Goal: Find specific page/section: Find specific page/section

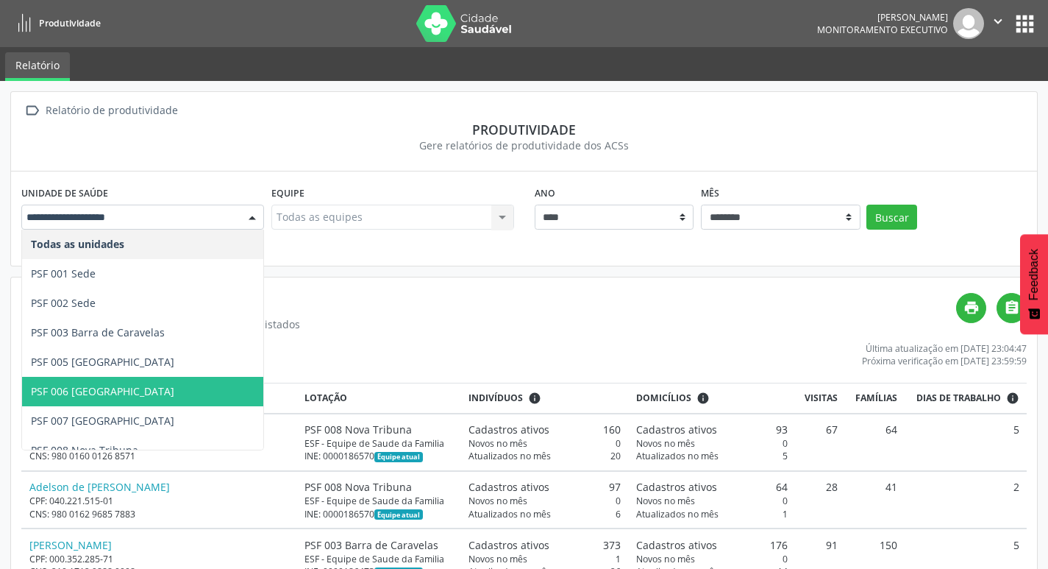
click at [132, 395] on span "PSF 006 [GEOGRAPHIC_DATA]" at bounding box center [142, 391] width 241 height 29
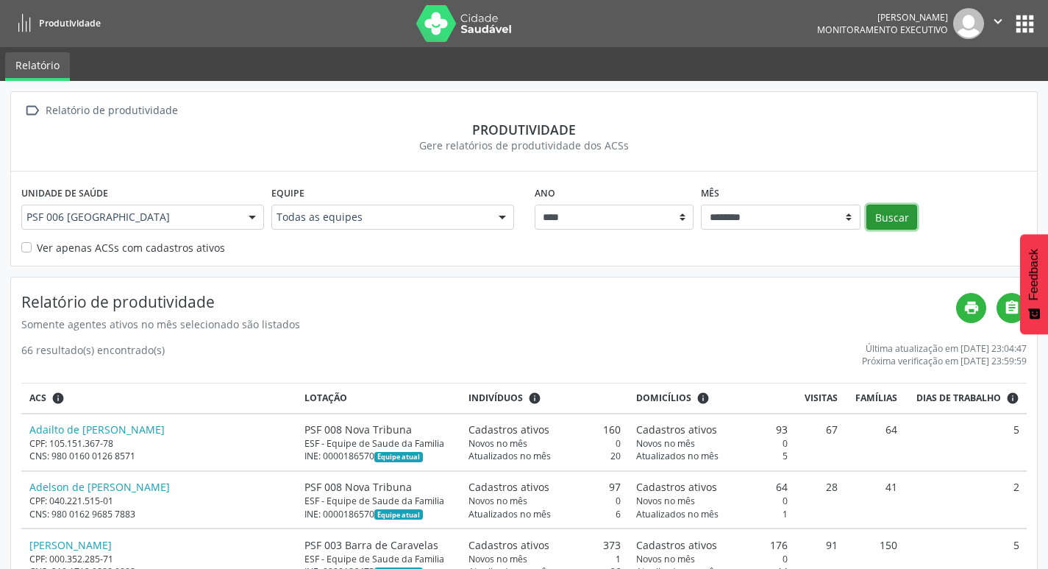
click at [899, 210] on button "Buscar" at bounding box center [891, 216] width 51 height 25
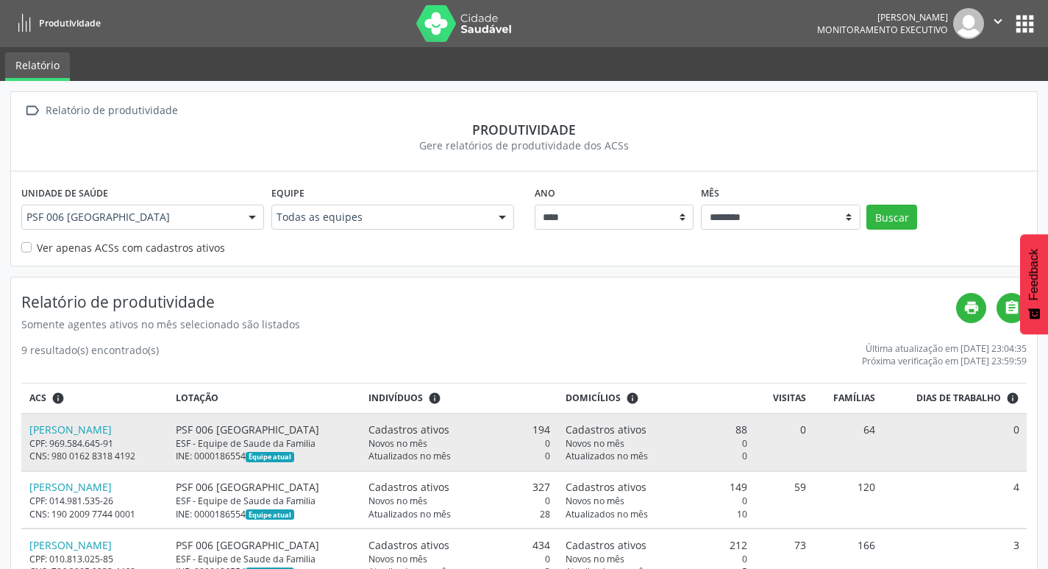
click at [106, 420] on td "[PERSON_NAME] CPF: 969.584.645-91 CNS: 980 0162 8318 4192" at bounding box center [94, 441] width 147 height 57
click at [104, 427] on link "[PERSON_NAME]" at bounding box center [70, 429] width 82 height 14
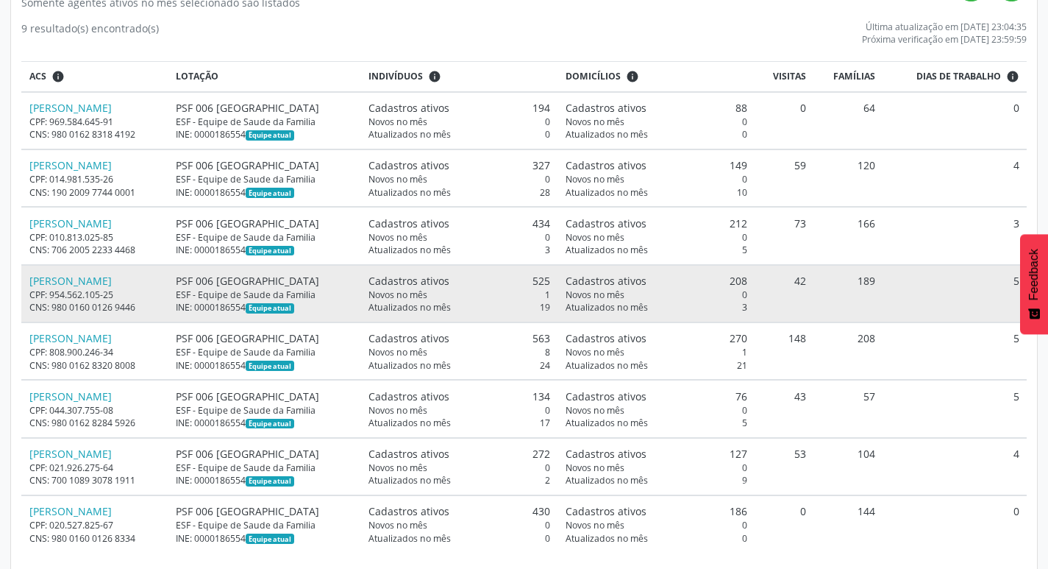
scroll to position [336, 0]
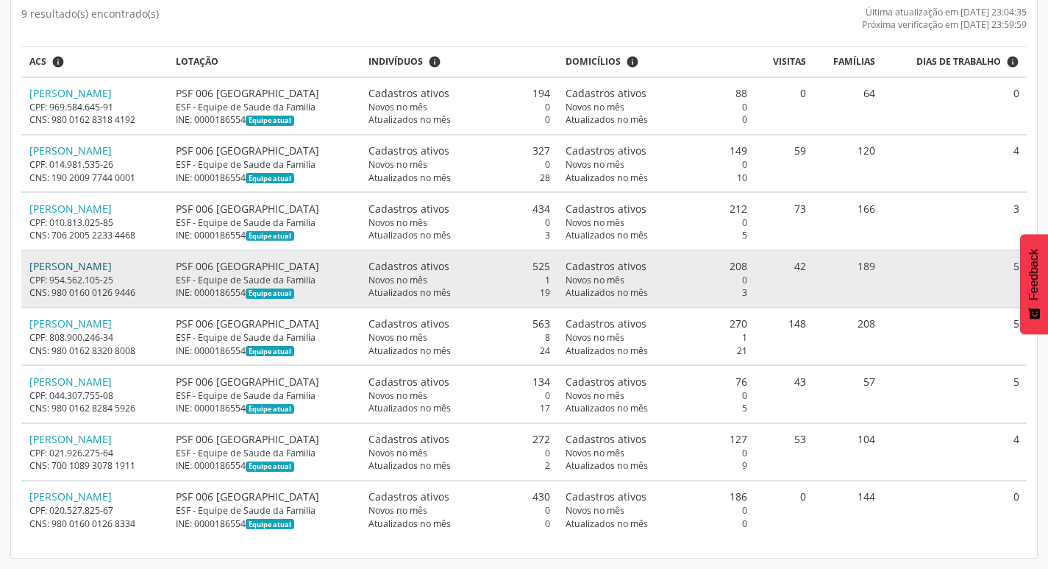
click at [112, 271] on link "[PERSON_NAME]" at bounding box center [70, 266] width 82 height 14
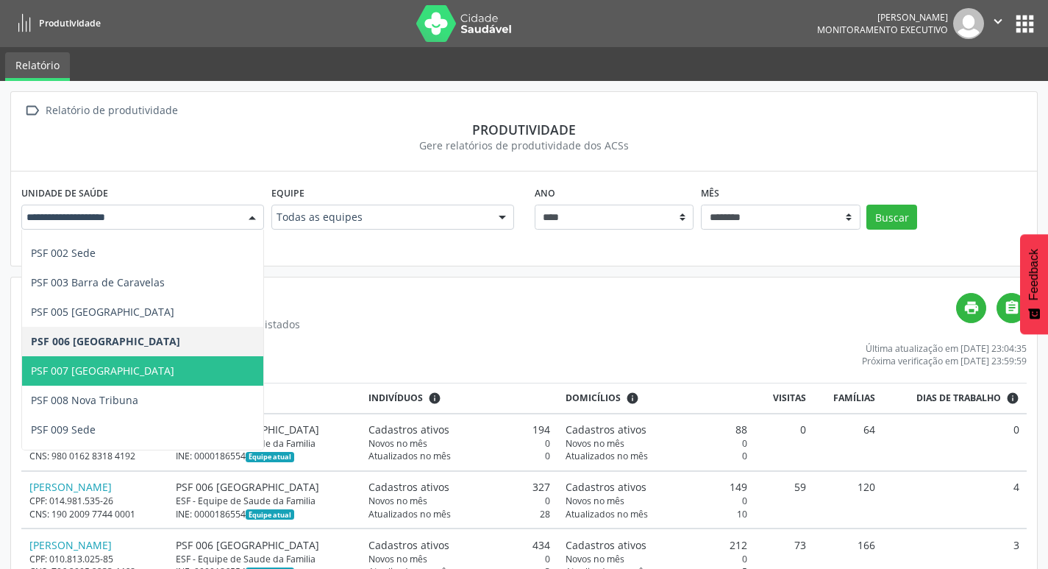
scroll to position [74, 0]
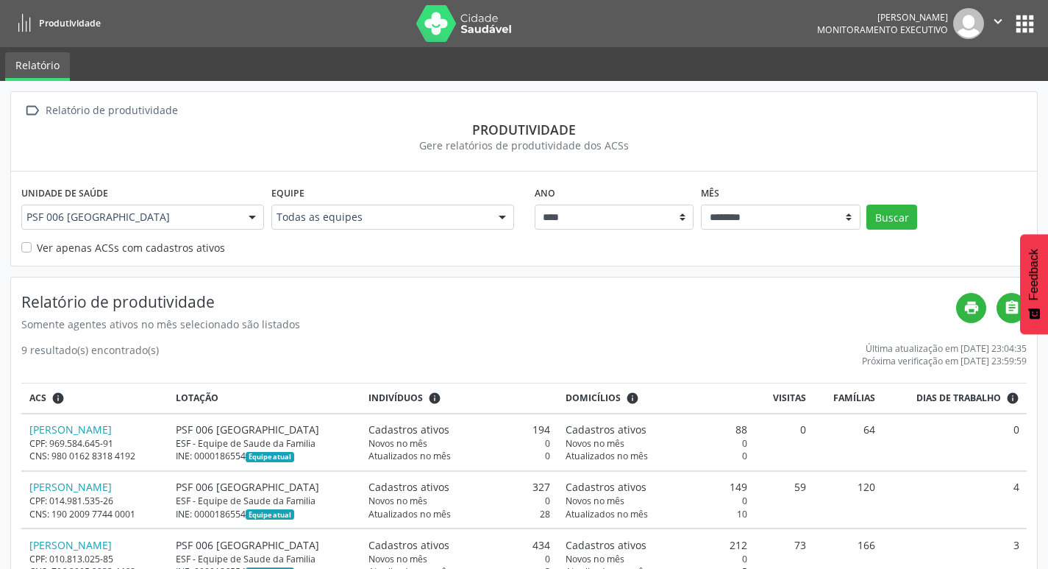
click at [118, 227] on div "PSF 006 [GEOGRAPHIC_DATA]" at bounding box center [142, 216] width 243 height 25
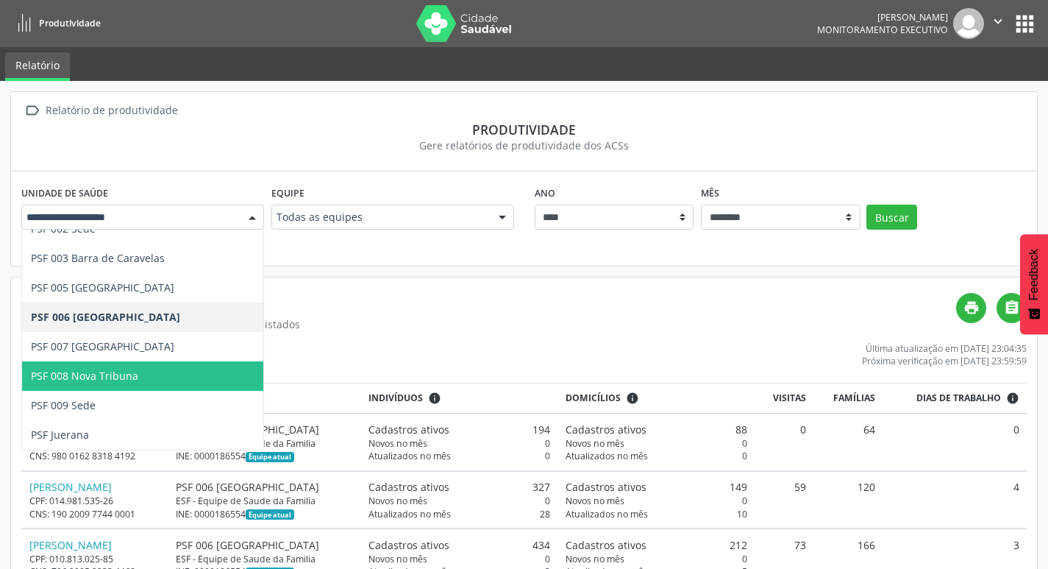
click at [103, 364] on span "PSF 008 Nova Tribuna" at bounding box center [142, 375] width 241 height 29
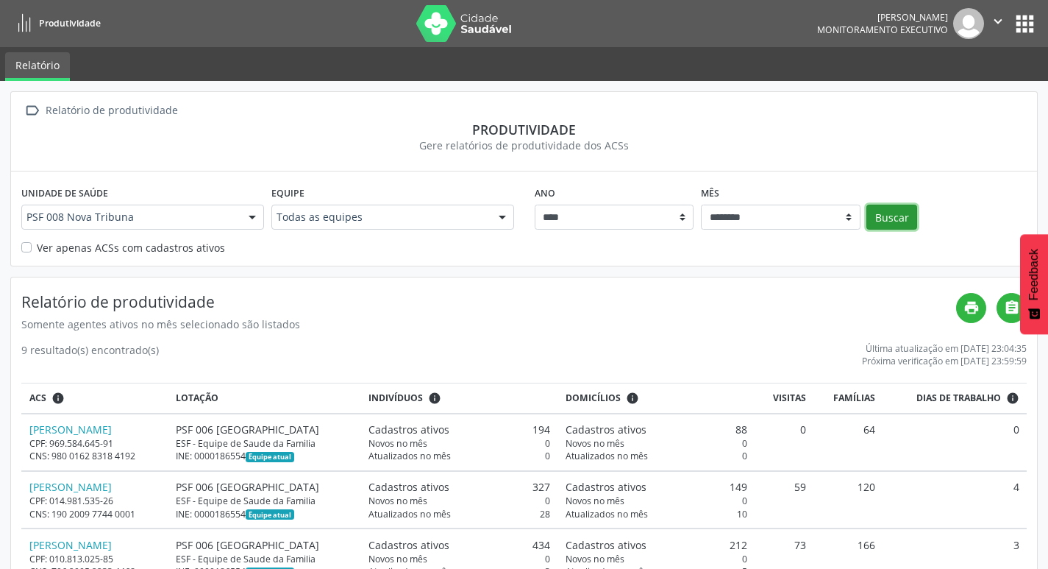
click at [893, 210] on button "Buscar" at bounding box center [891, 216] width 51 height 25
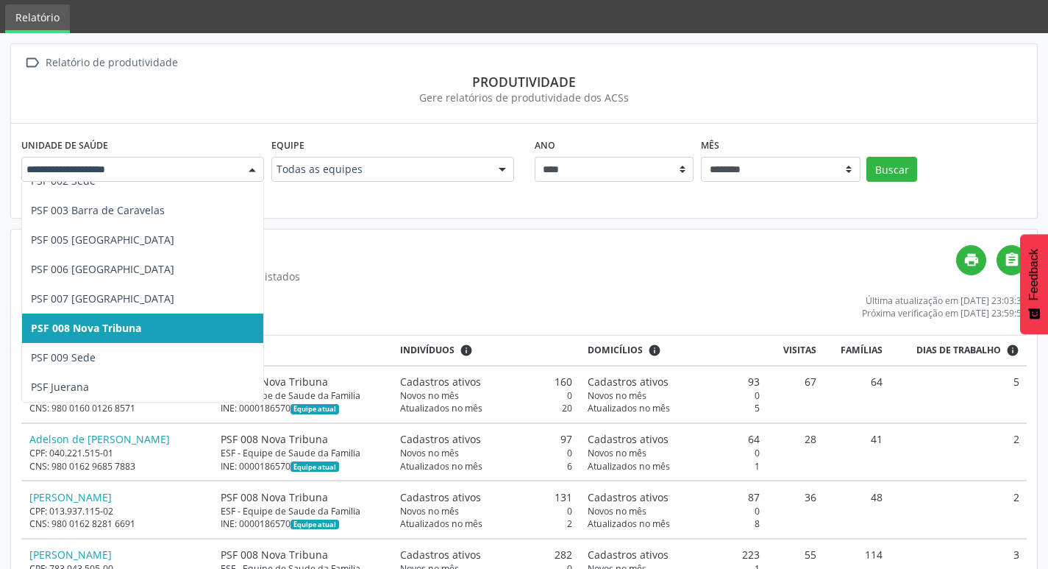
scroll to position [74, 0]
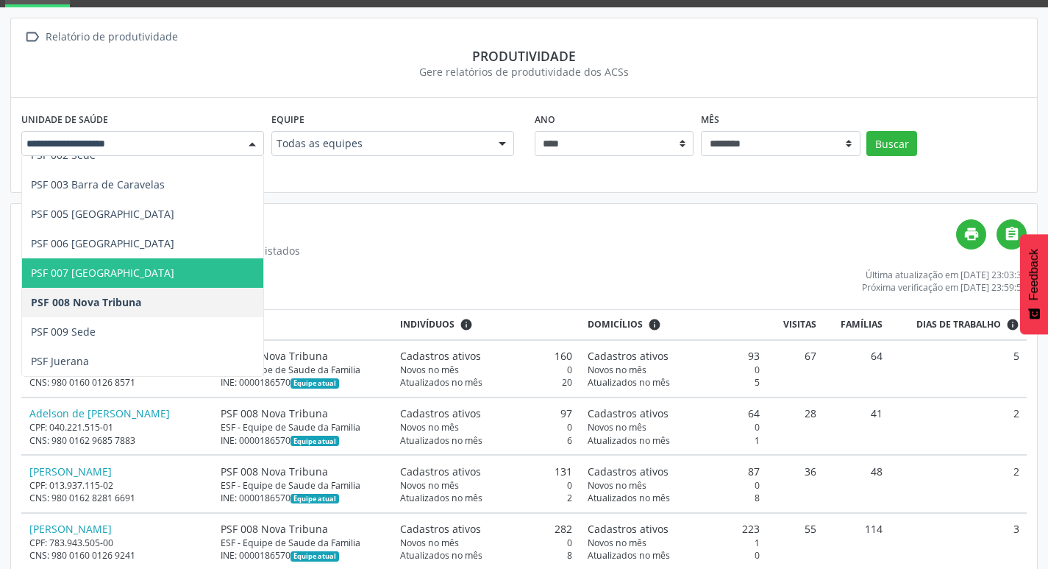
click at [171, 271] on span "PSF 007 [GEOGRAPHIC_DATA]" at bounding box center [142, 272] width 241 height 29
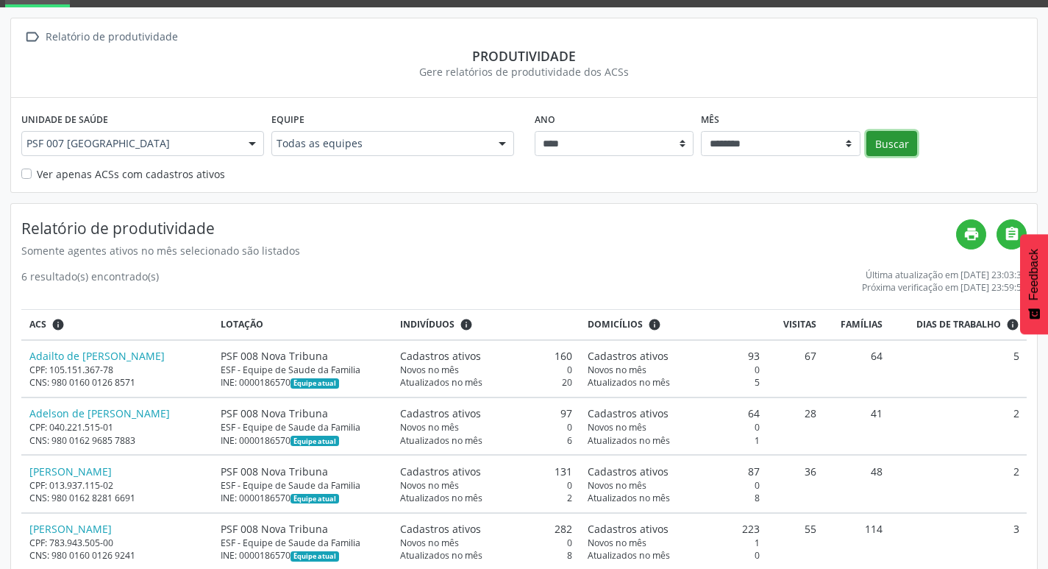
click at [884, 146] on button "Buscar" at bounding box center [891, 143] width 51 height 25
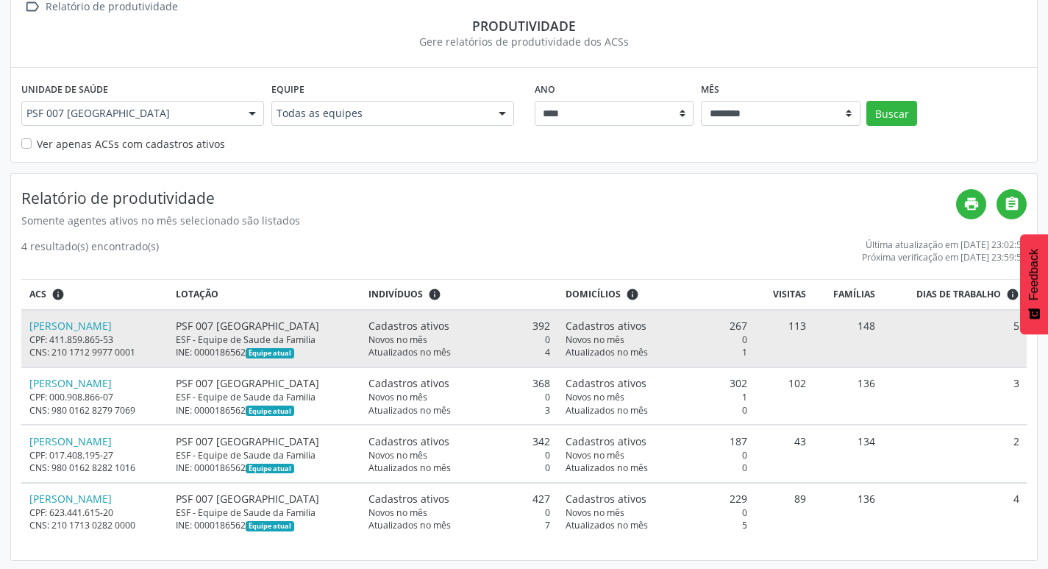
scroll to position [106, 0]
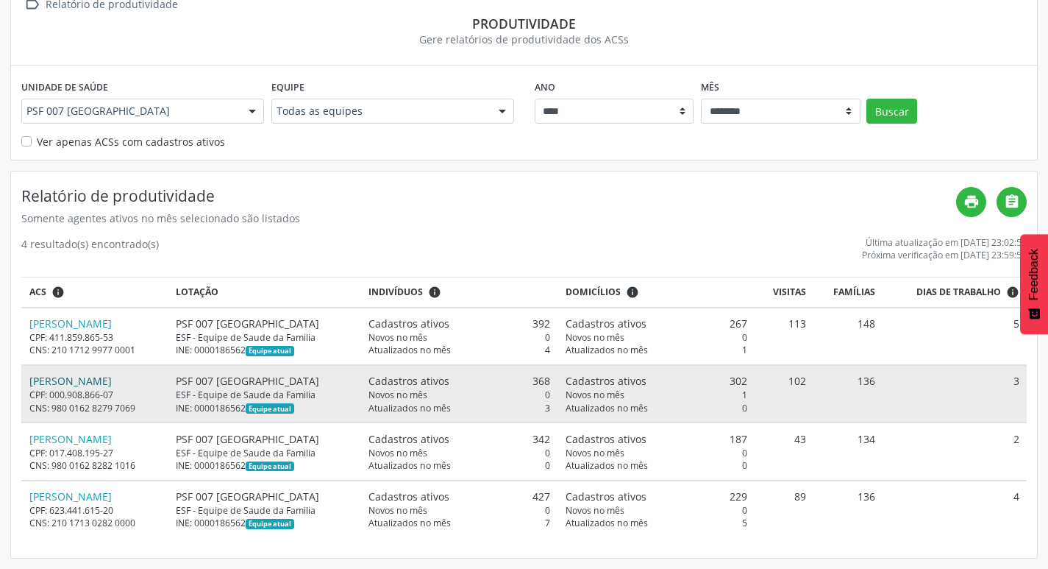
click at [112, 382] on link "[PERSON_NAME]" at bounding box center [70, 381] width 82 height 14
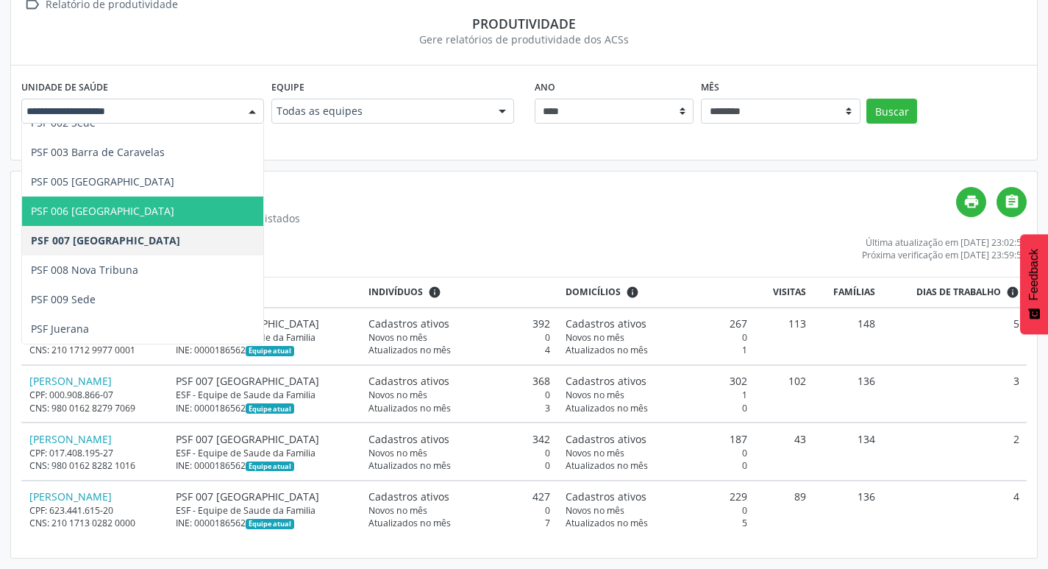
click at [377, 225] on div "Somente agentes ativos no mês selecionado são listados" at bounding box center [488, 217] width 935 height 15
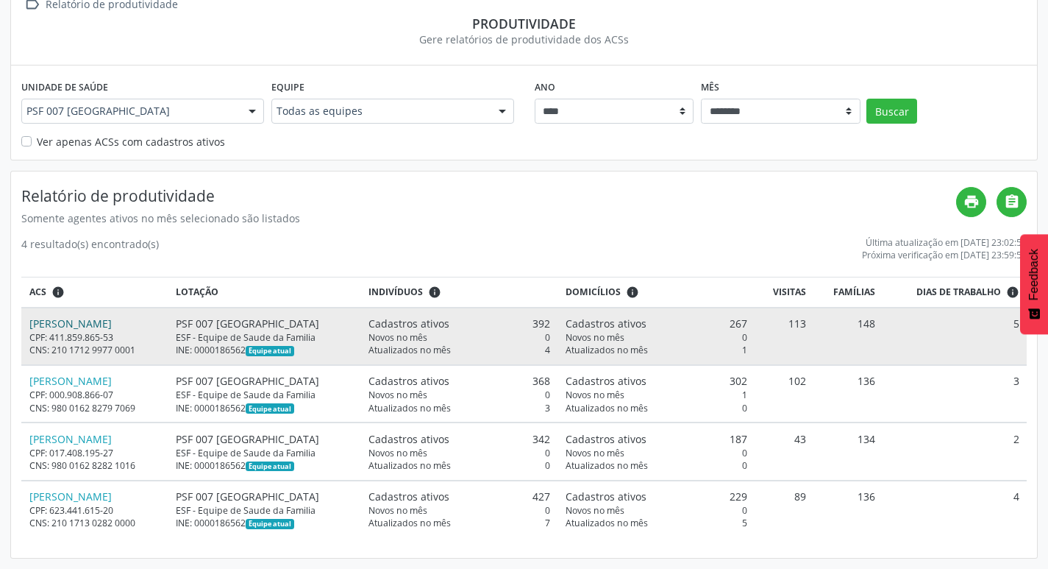
click at [105, 324] on link "[PERSON_NAME]" at bounding box center [70, 323] width 82 height 14
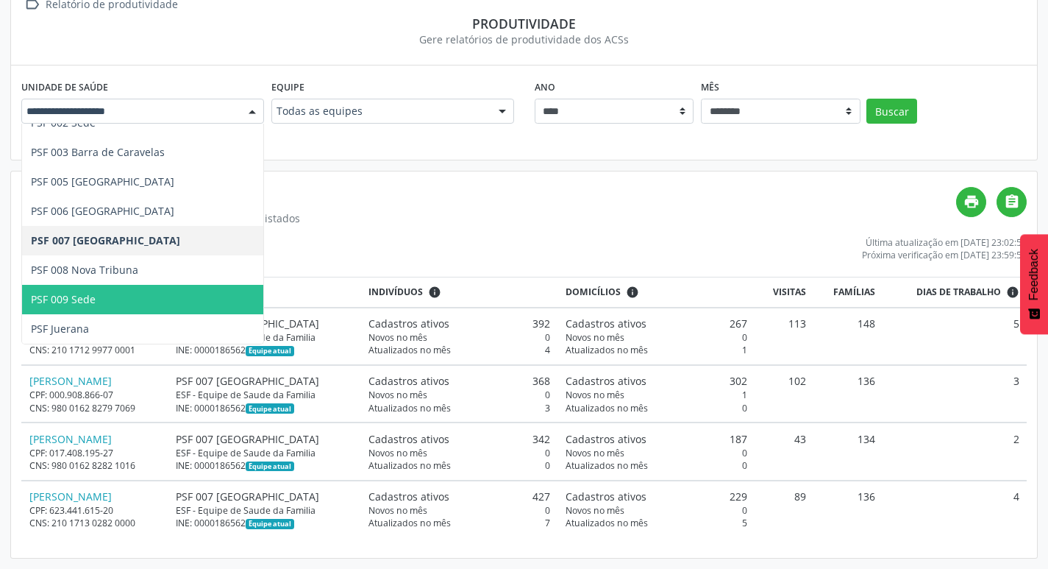
click at [88, 294] on span "PSF 009 Sede" at bounding box center [63, 299] width 65 height 14
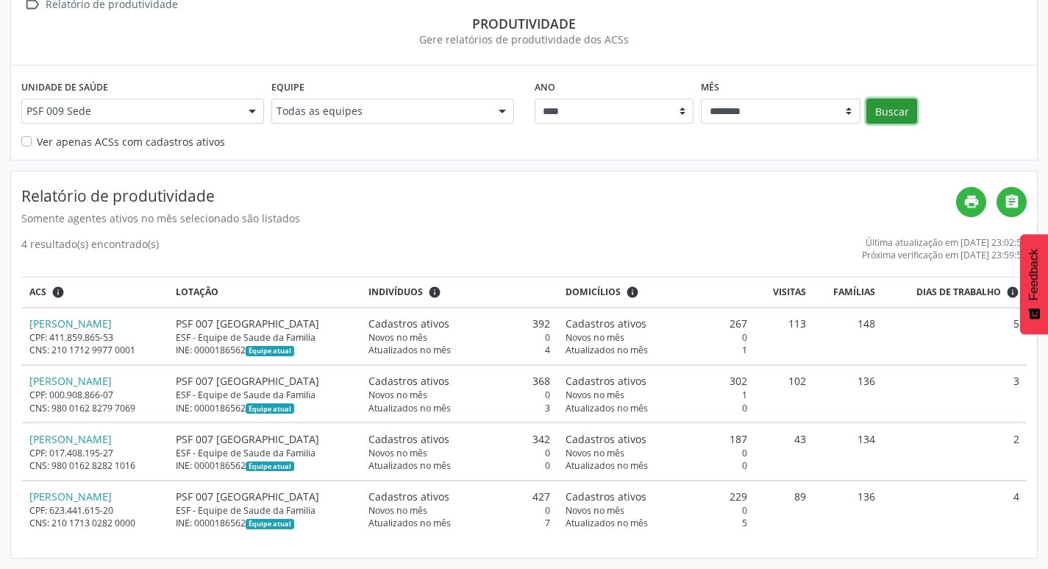
click at [901, 120] on button "Buscar" at bounding box center [891, 111] width 51 height 25
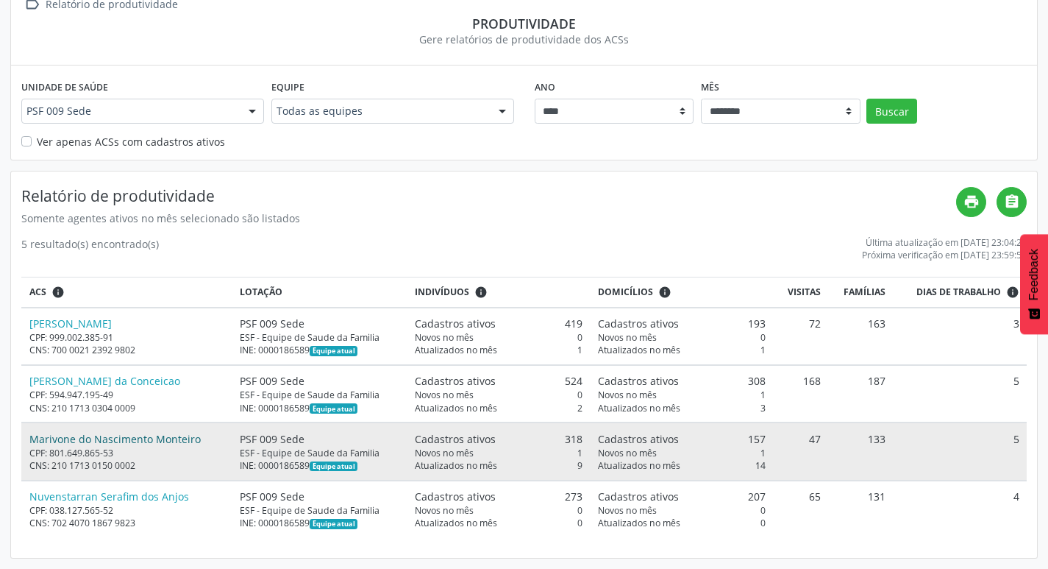
click at [164, 441] on link "Marivone do Nascimento Monteiro" at bounding box center [114, 439] width 171 height 14
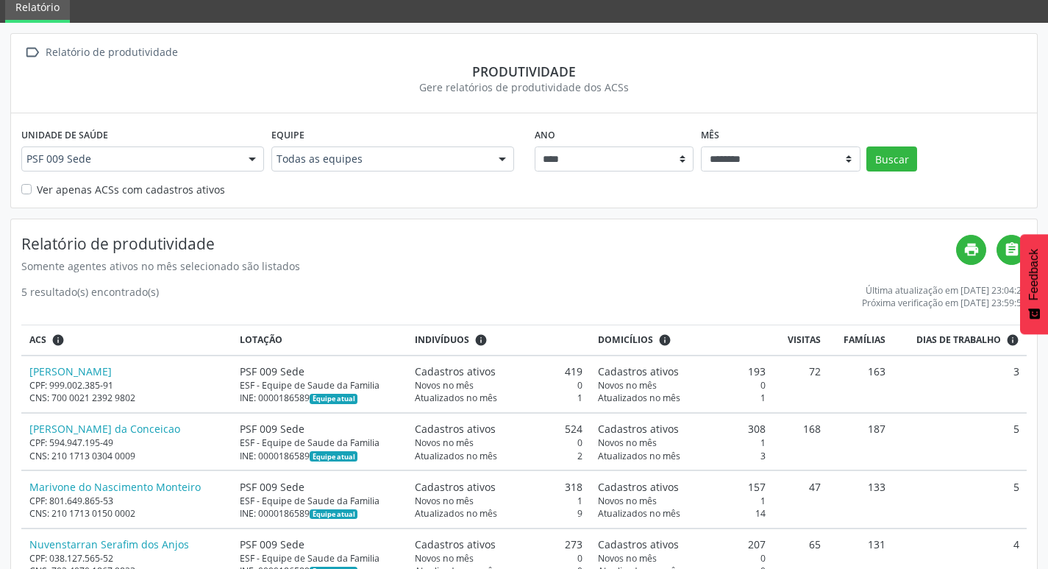
scroll to position [32, 0]
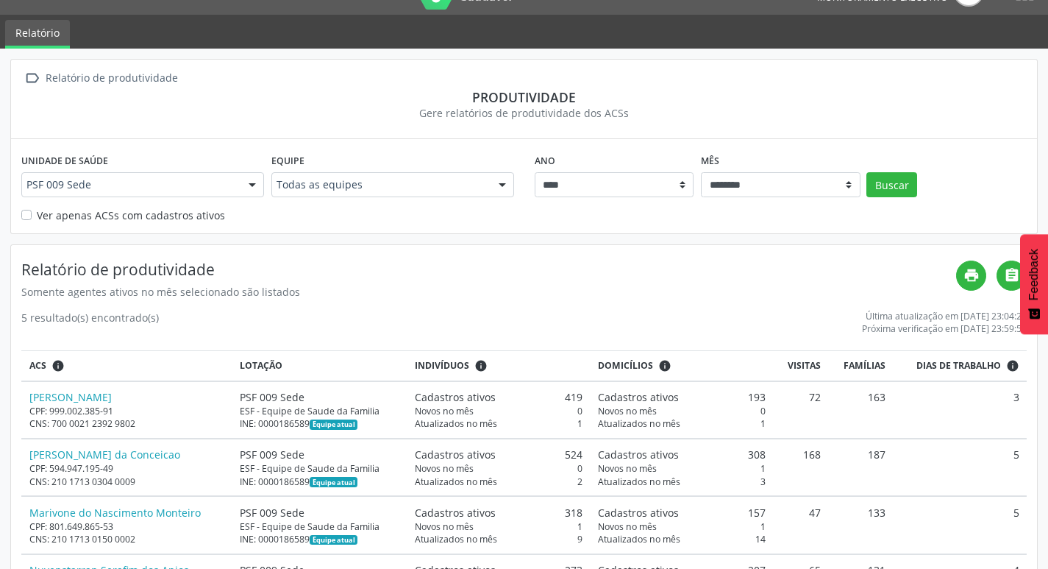
click at [243, 188] on div at bounding box center [252, 185] width 22 height 25
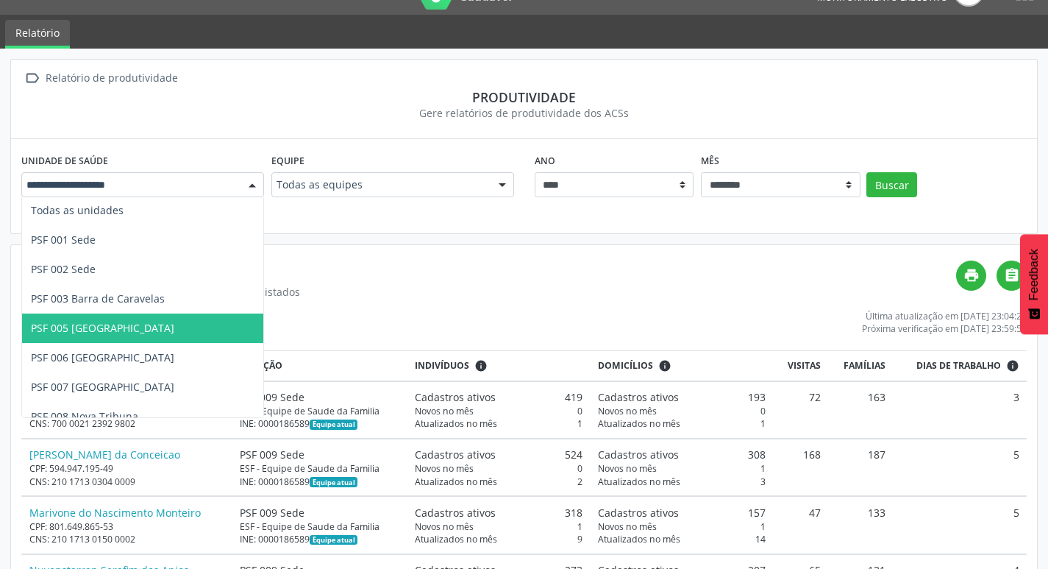
scroll to position [0, 0]
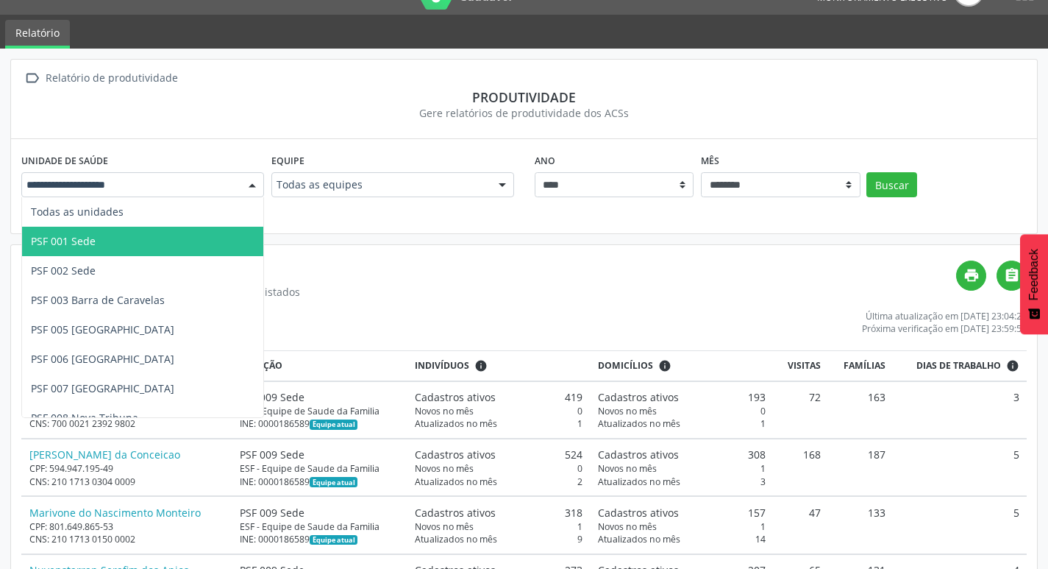
click at [215, 243] on span "PSF 001 Sede" at bounding box center [142, 241] width 241 height 29
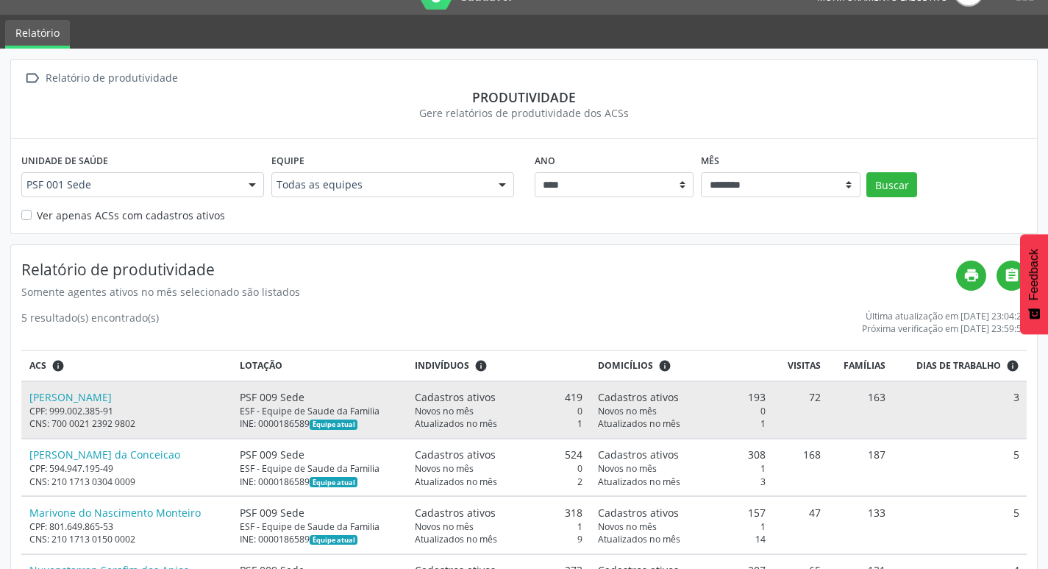
scroll to position [106, 0]
